Goal: Transaction & Acquisition: Download file/media

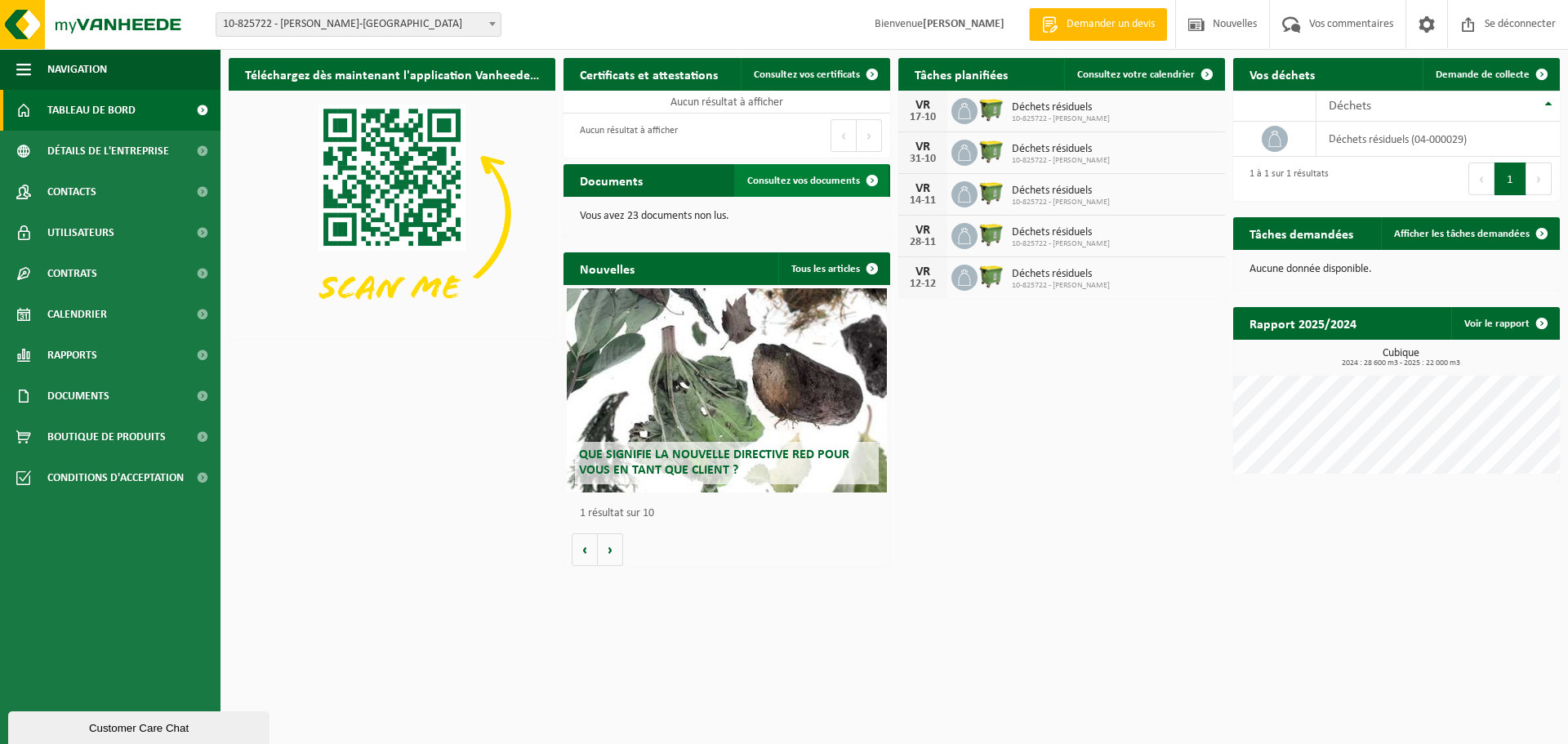
click at [844, 176] on font "Consultez vos documents" at bounding box center [803, 181] width 113 height 11
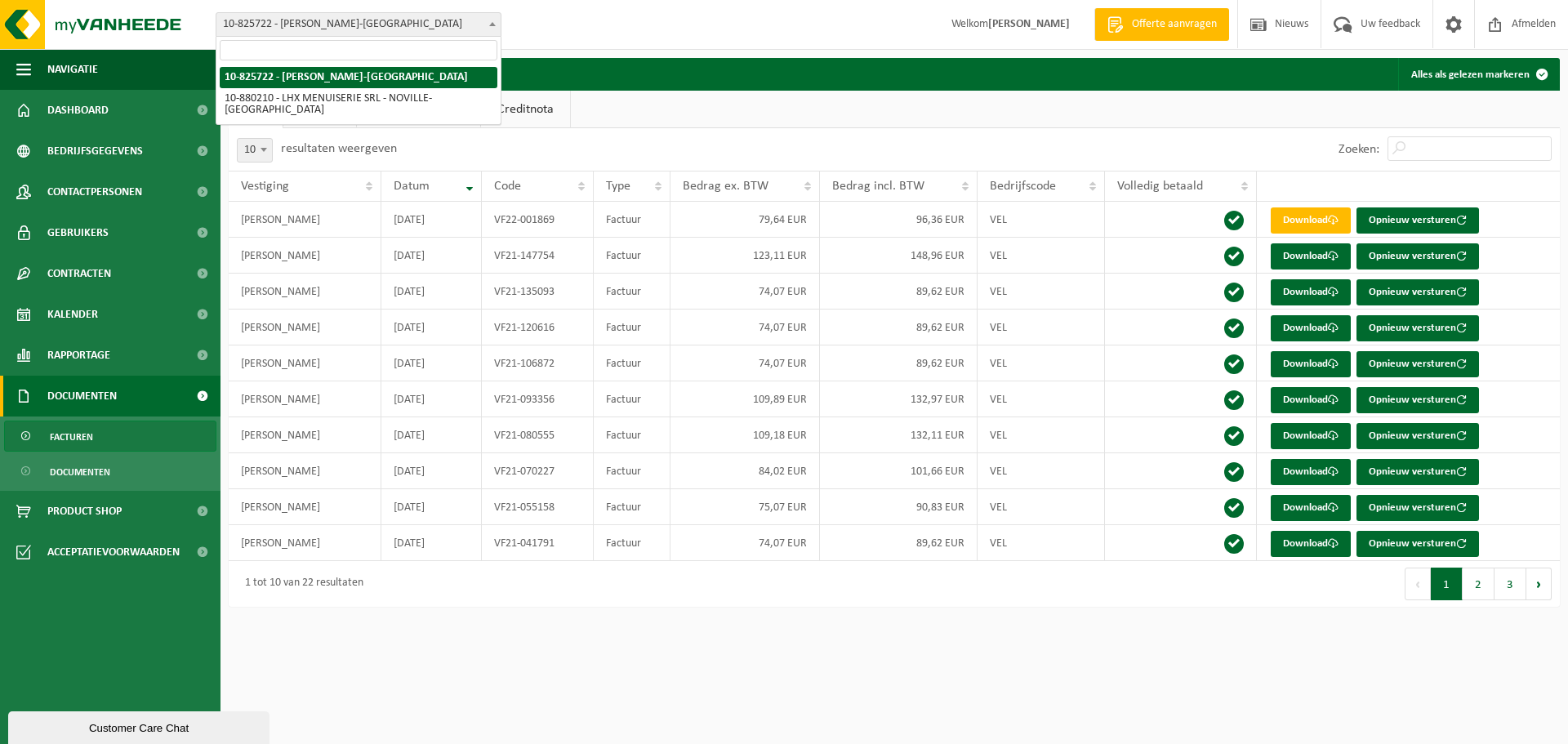
click at [442, 15] on span "10-825722 - [PERSON_NAME]-[GEOGRAPHIC_DATA]" at bounding box center [358, 24] width 284 height 23
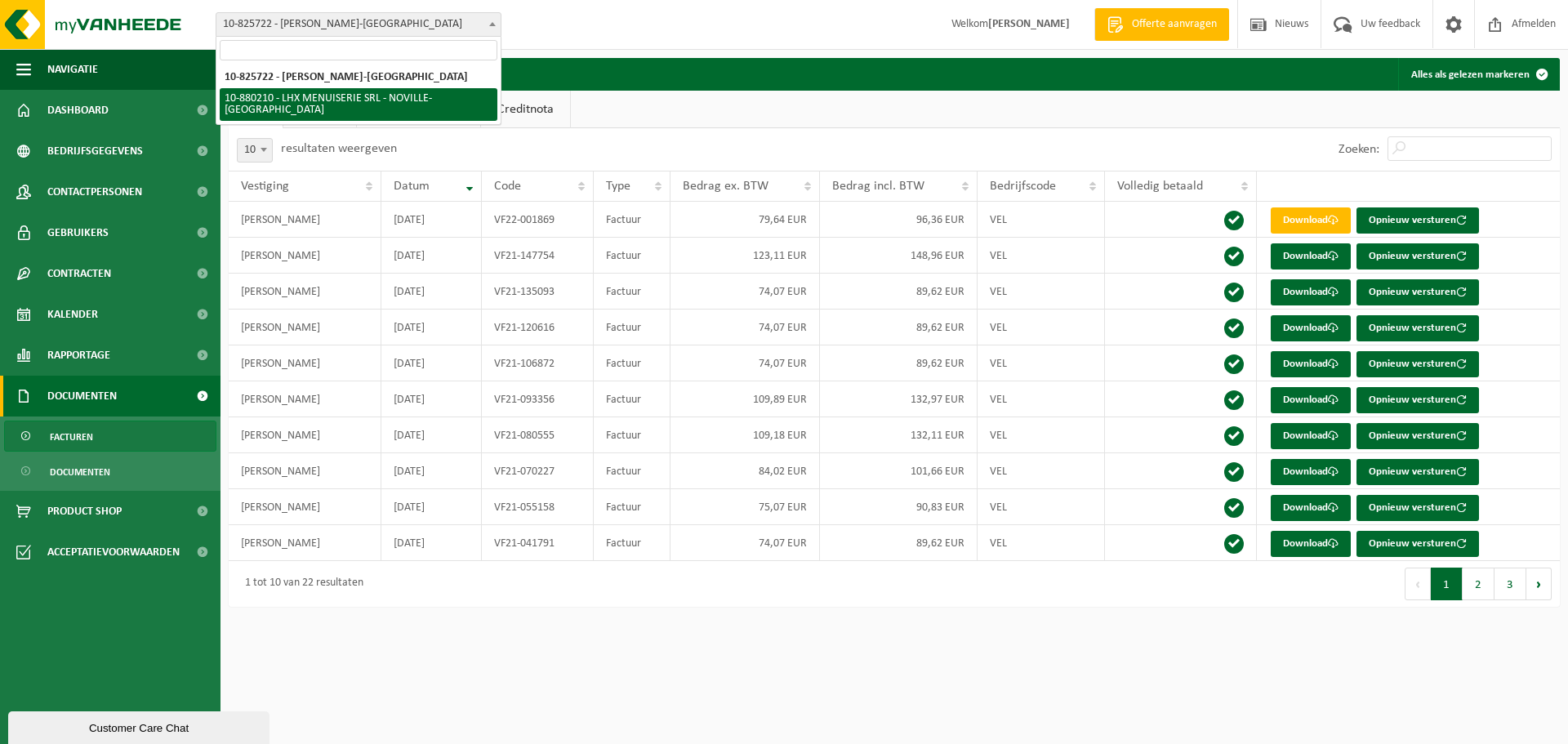
select select "109269"
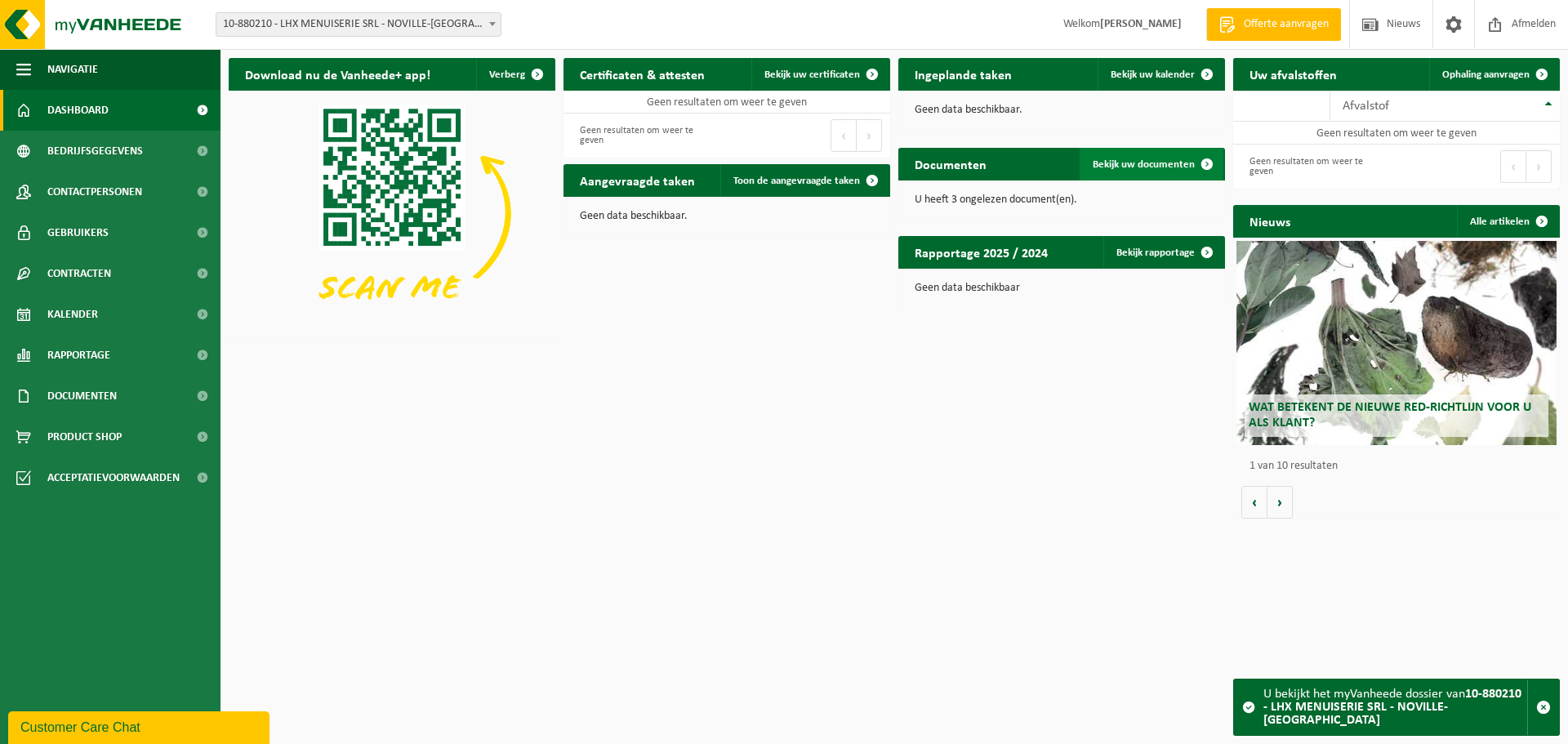
click at [1134, 163] on span "Bekijk uw documenten" at bounding box center [1143, 164] width 102 height 11
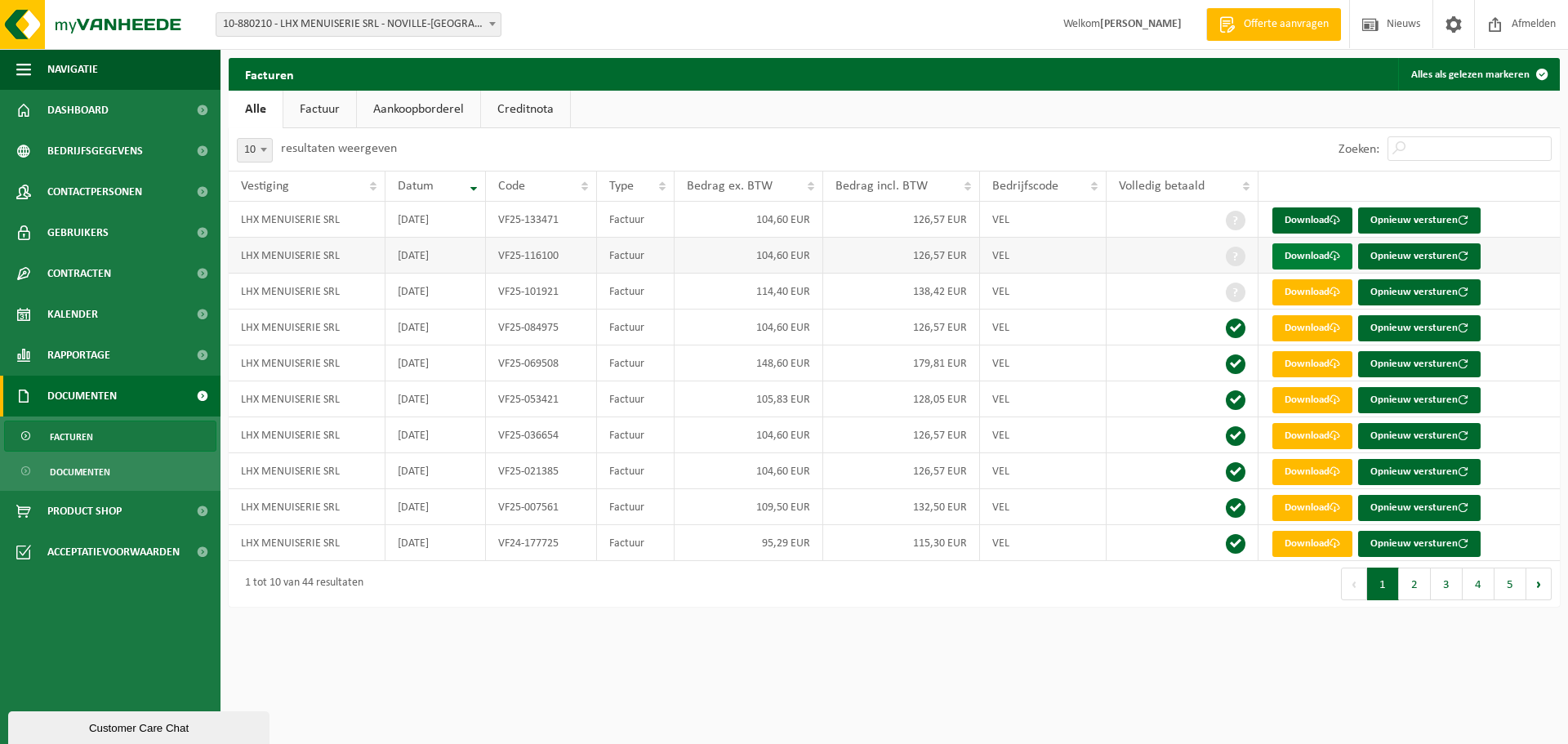
click at [1304, 257] on link "Download" at bounding box center [1312, 256] width 80 height 26
click at [1309, 225] on link "Download" at bounding box center [1312, 220] width 80 height 26
